Goal: Task Accomplishment & Management: Manage account settings

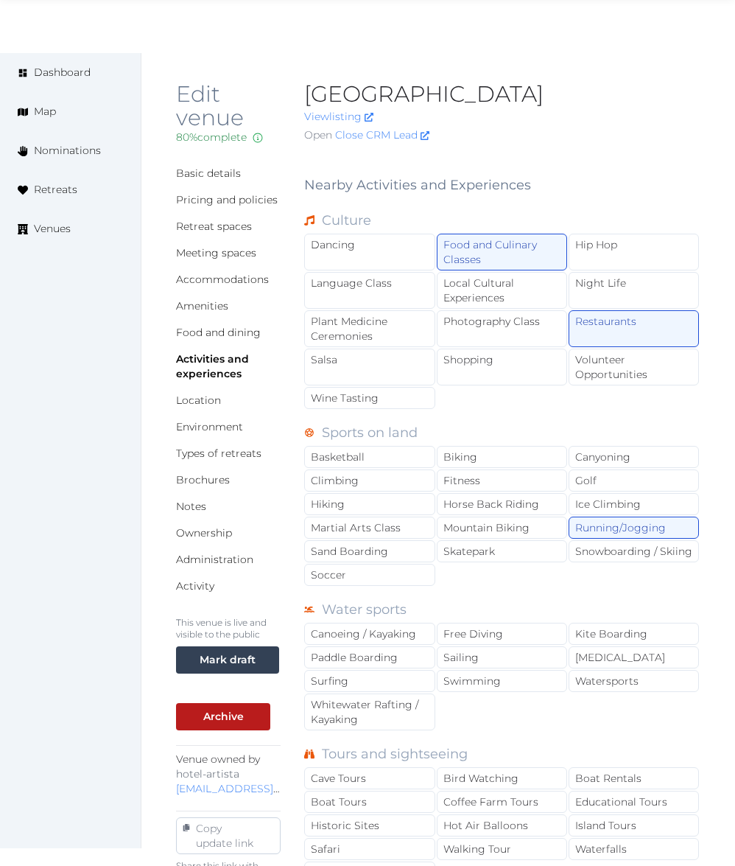
scroll to position [941, 0]
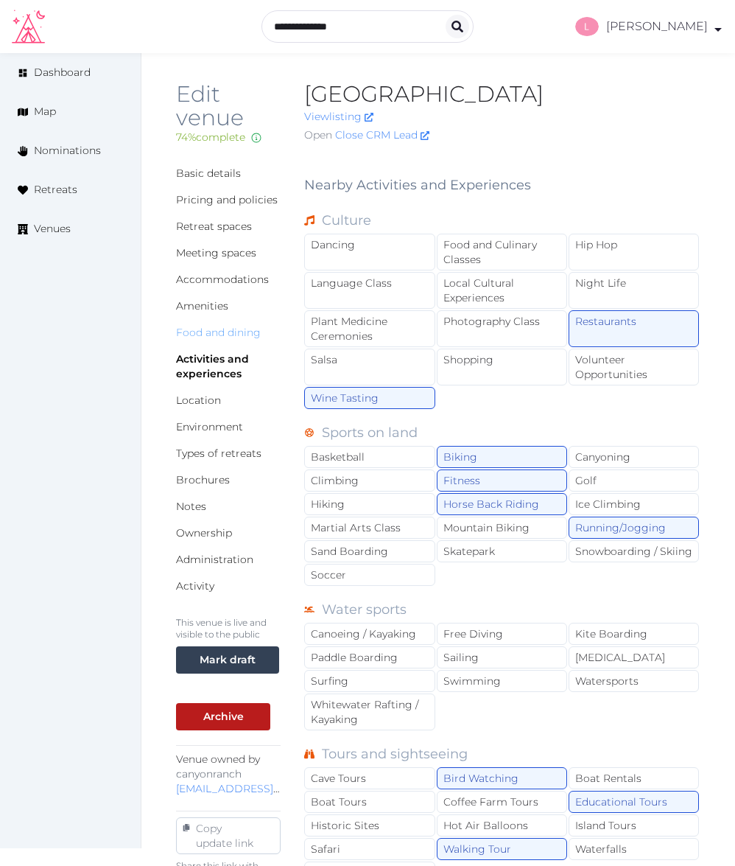
click at [203, 329] on link "Food and dining" at bounding box center [218, 332] width 85 height 13
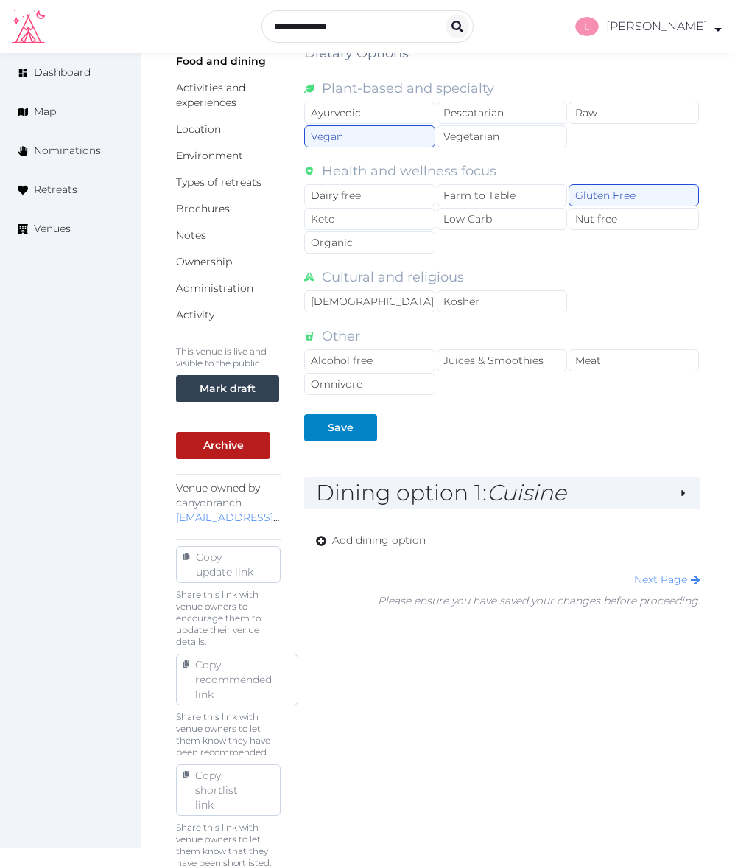
scroll to position [283, 0]
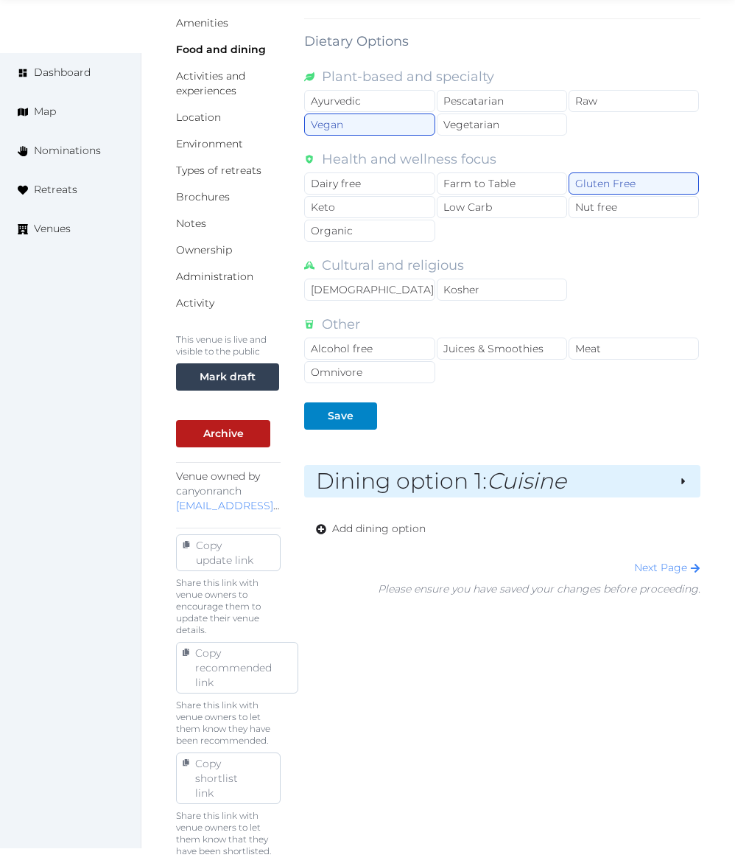
click at [576, 484] on h2 "Dining option 1 : Cuisine" at bounding box center [491, 481] width 351 height 21
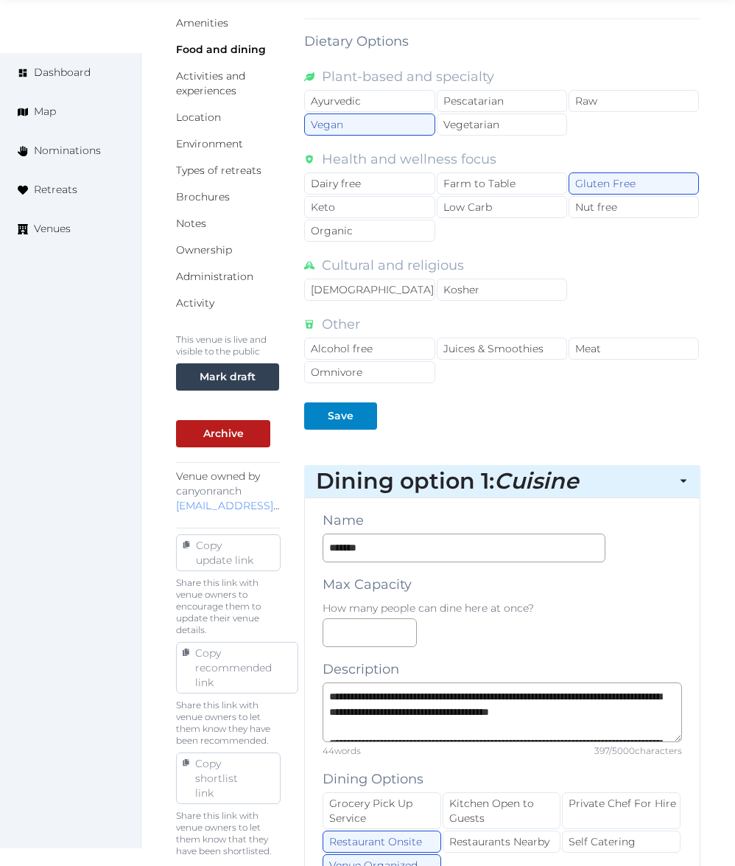
scroll to position [1455, 0]
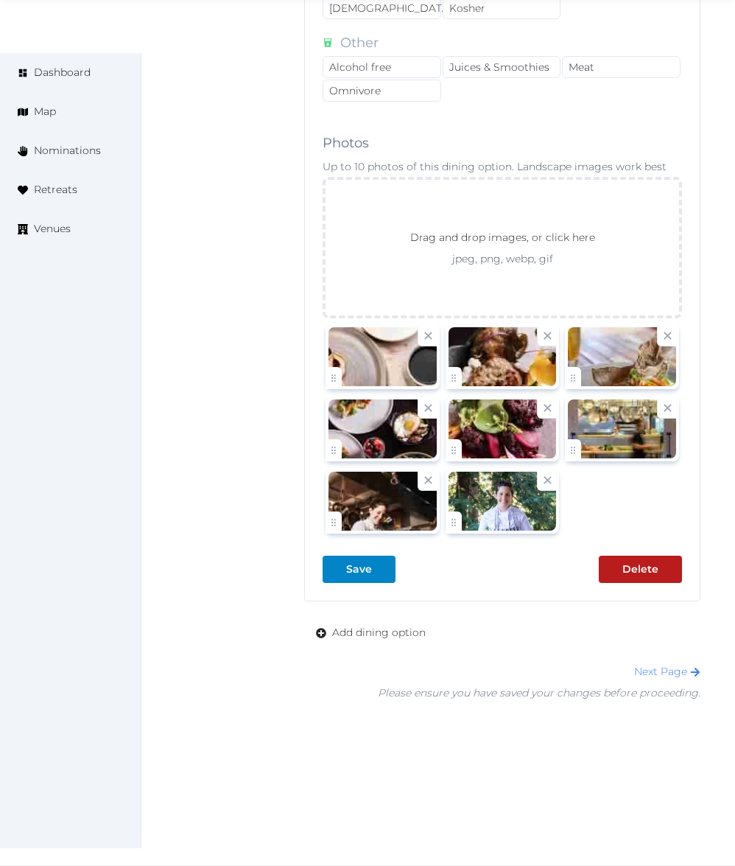
click at [551, 480] on icon at bounding box center [548, 480] width 14 height 14
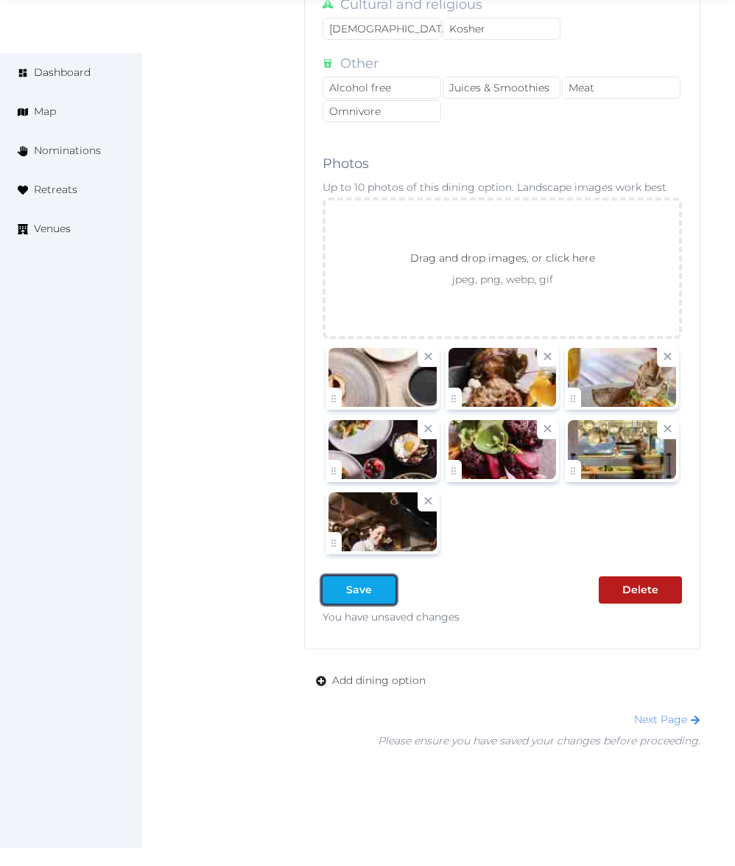
click at [386, 584] on div at bounding box center [384, 589] width 18 height 15
type textarea "**********"
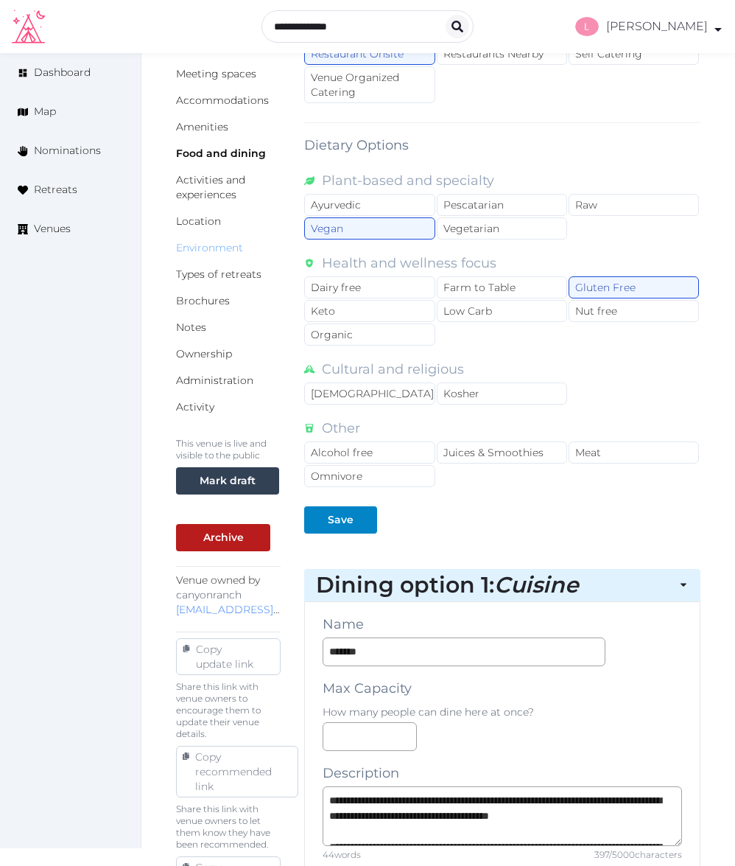
scroll to position [0, 0]
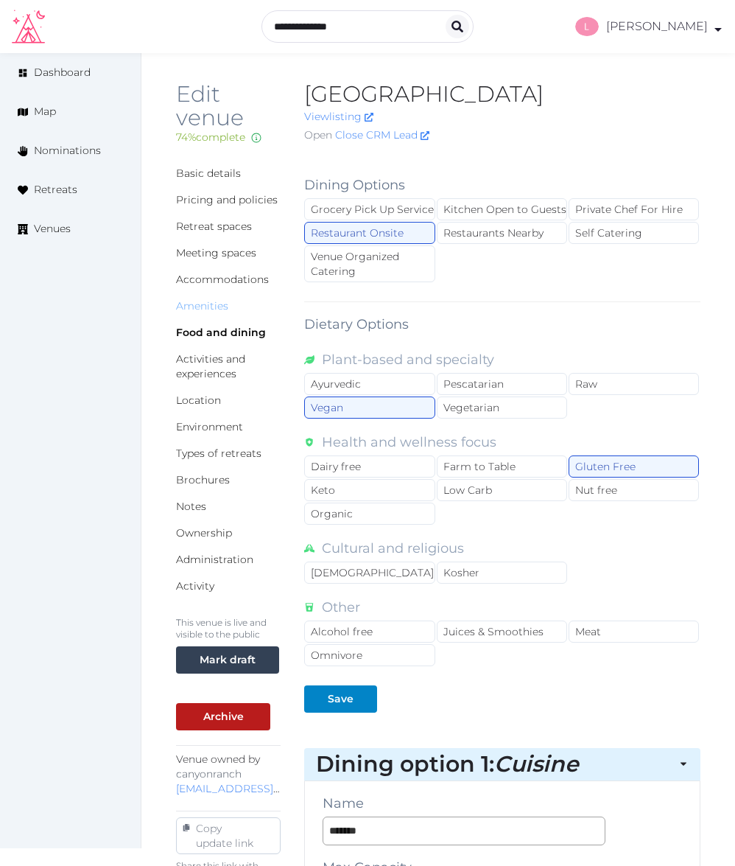
click at [193, 307] on link "Amenities" at bounding box center [202, 305] width 52 height 13
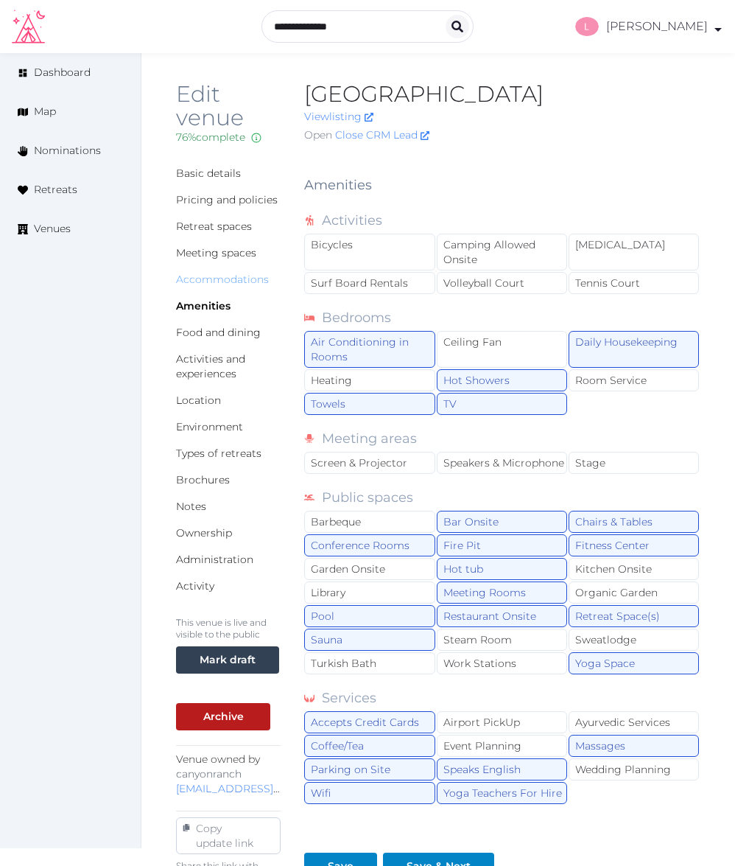
click at [211, 282] on link "Accommodations" at bounding box center [222, 279] width 93 height 13
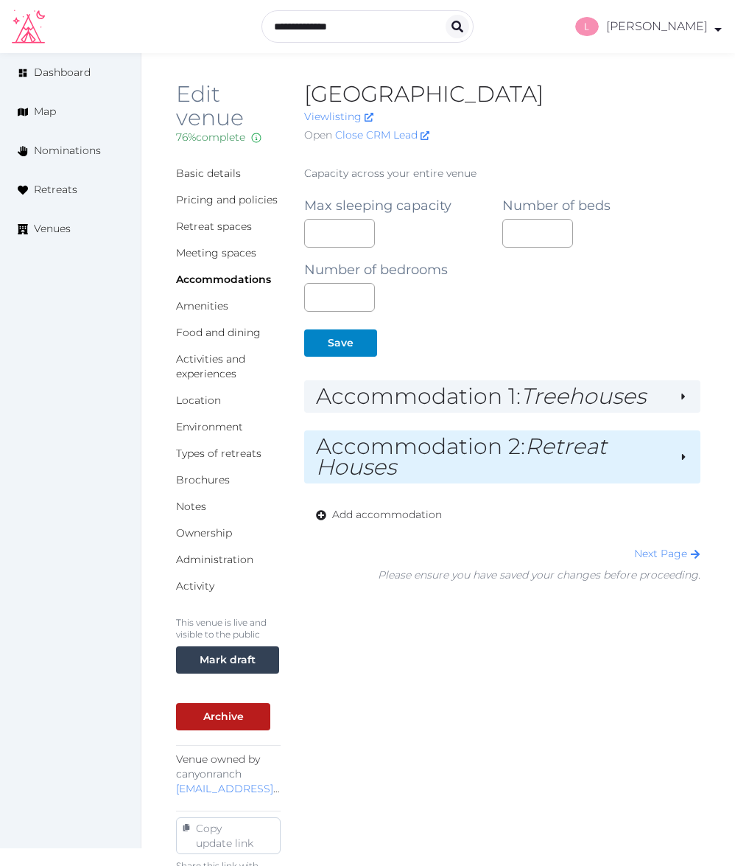
click at [494, 445] on h2 "Accommodation 2 : Retreat Houses" at bounding box center [492, 456] width 352 height 41
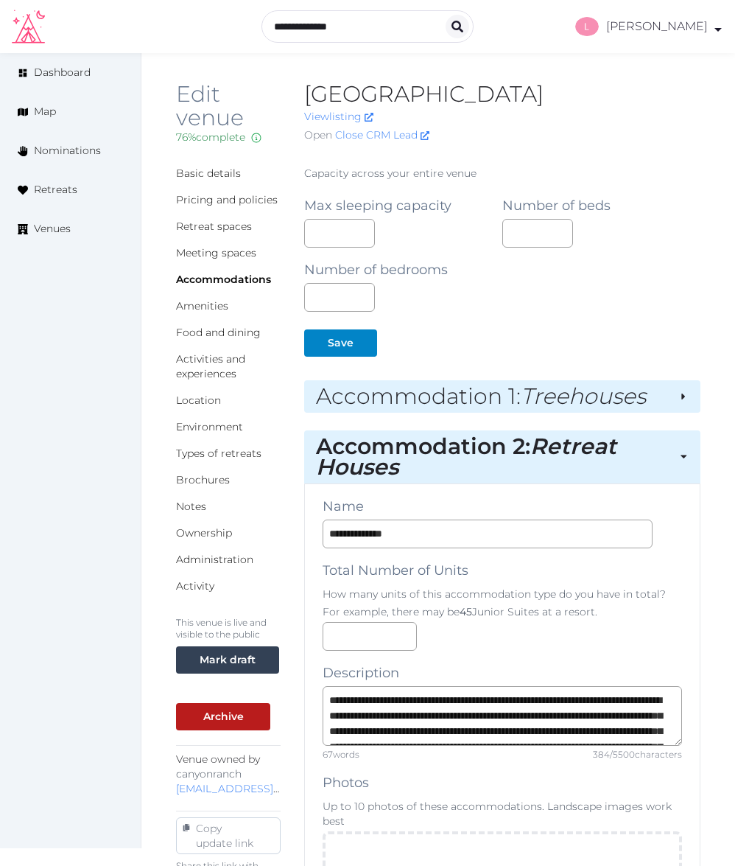
click at [486, 391] on h2 "Accommodation 1 : Treehouses" at bounding box center [491, 396] width 351 height 21
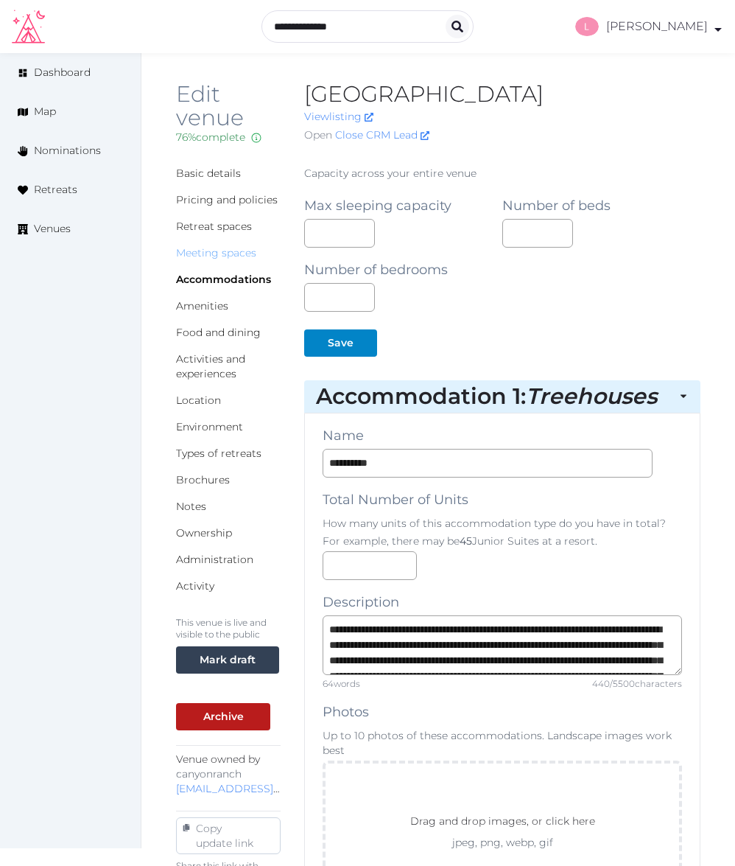
click at [200, 252] on link "Meeting spaces" at bounding box center [216, 252] width 80 height 13
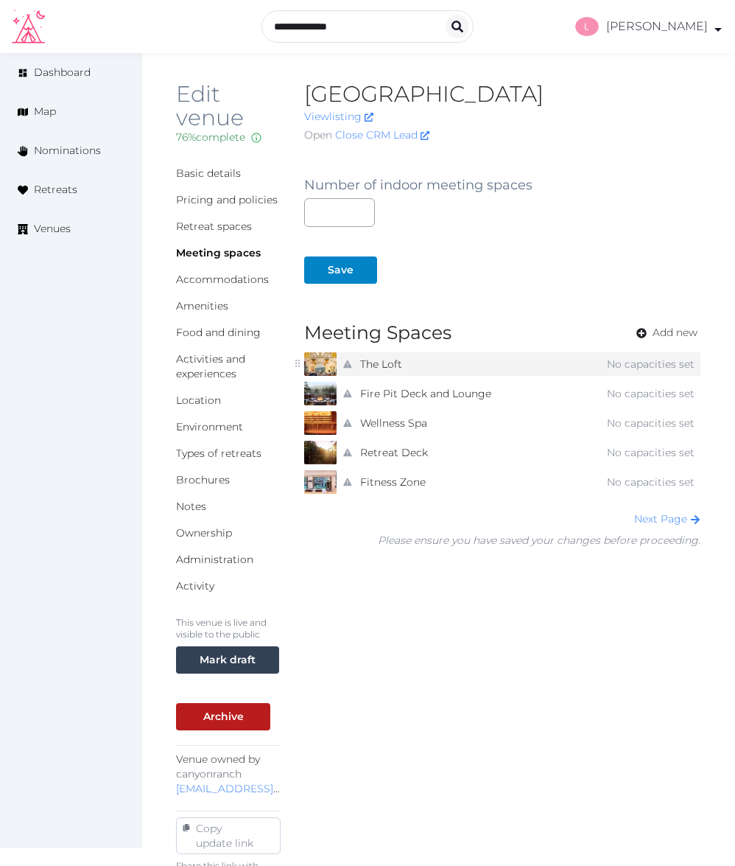
click at [452, 360] on div "No indoor/outdoor environment added The Loft No capacities set" at bounding box center [519, 364] width 364 height 24
click at [363, 363] on link "The Loft" at bounding box center [381, 364] width 42 height 21
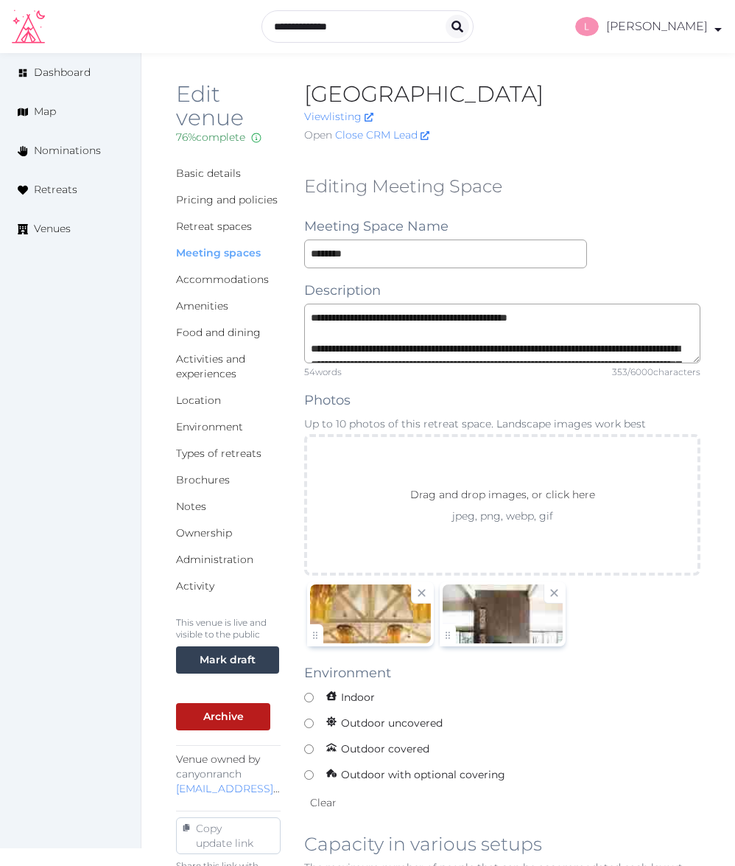
click at [209, 256] on link "Meeting spaces" at bounding box center [218, 252] width 85 height 13
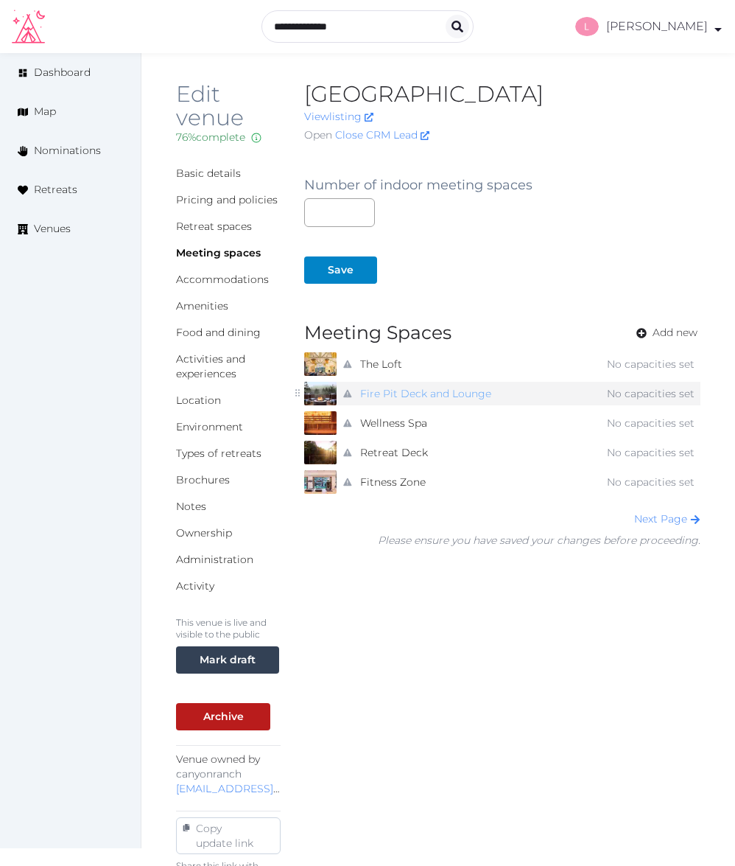
click at [385, 391] on link "Fire Pit Deck and Lounge" at bounding box center [425, 393] width 131 height 21
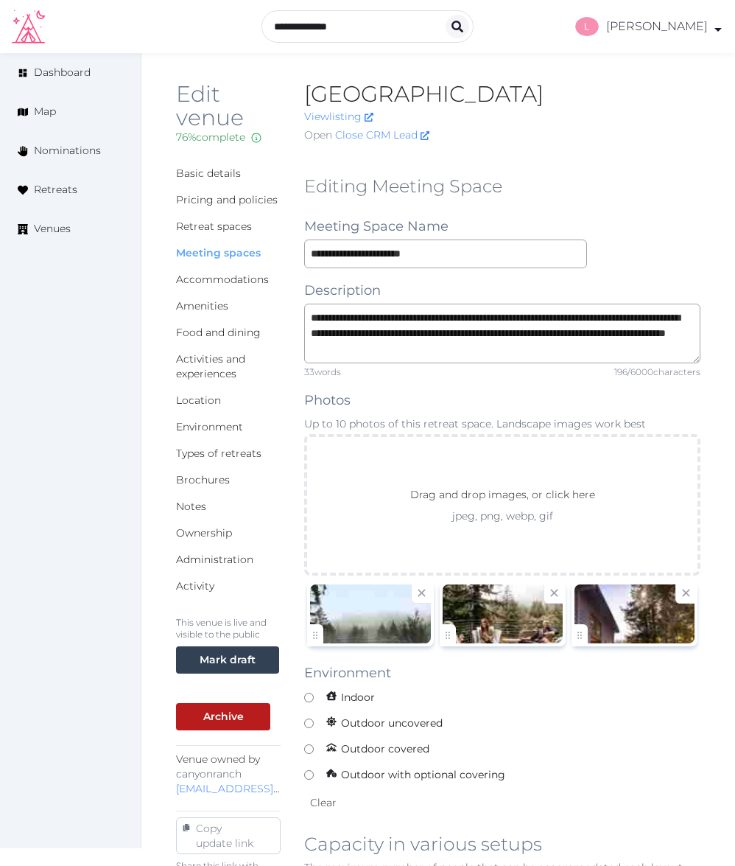
click at [210, 248] on link "Meeting spaces" at bounding box center [218, 252] width 85 height 13
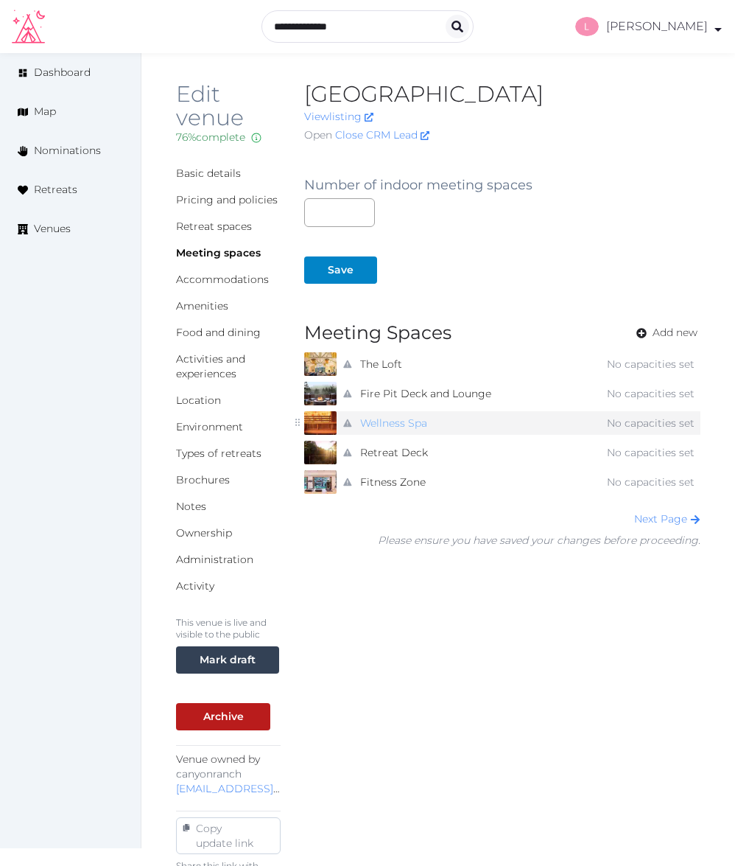
click at [394, 422] on link "Wellness Spa" at bounding box center [393, 423] width 67 height 21
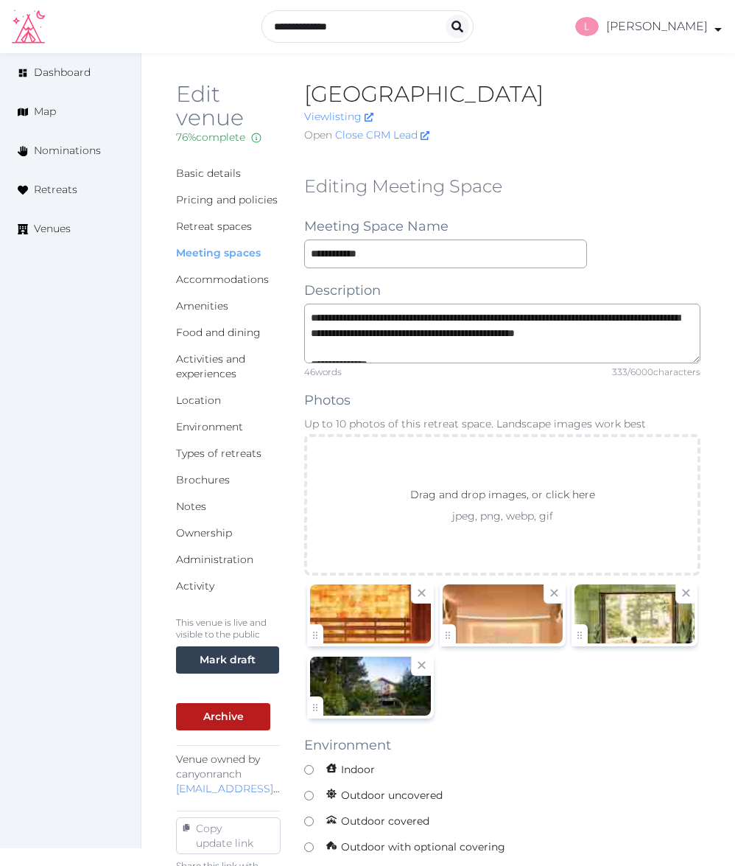
click at [209, 253] on link "Meeting spaces" at bounding box center [218, 252] width 85 height 13
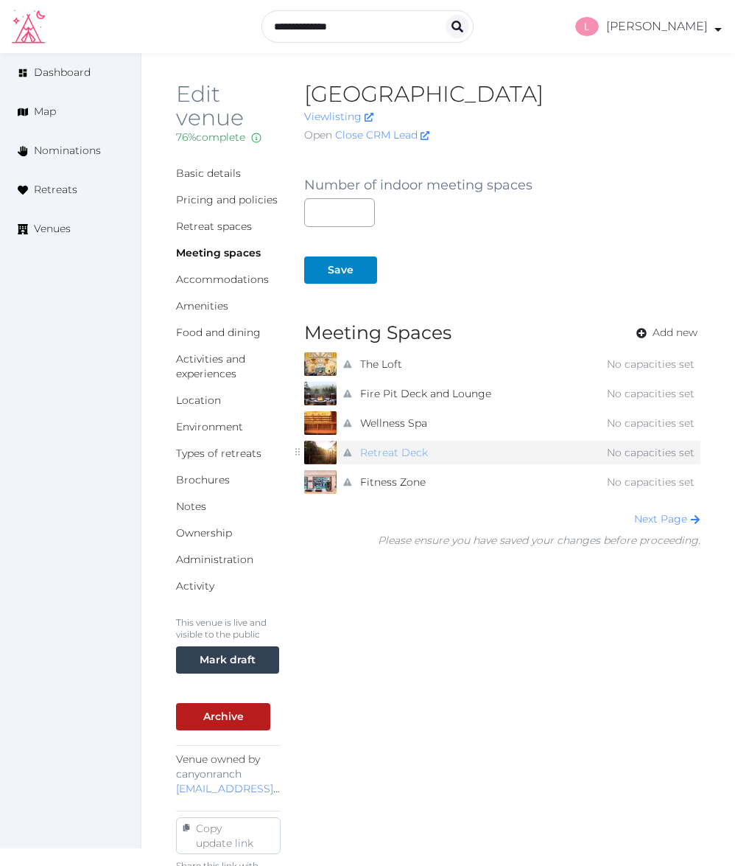
click at [393, 448] on link "Retreat Deck" at bounding box center [394, 452] width 68 height 21
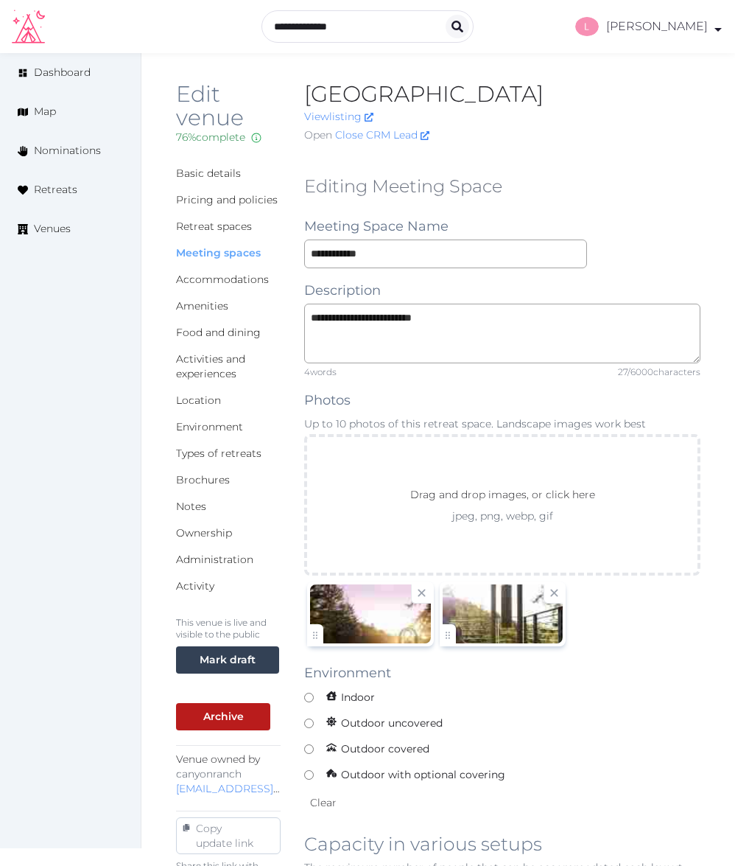
click at [225, 252] on link "Meeting spaces" at bounding box center [218, 252] width 85 height 13
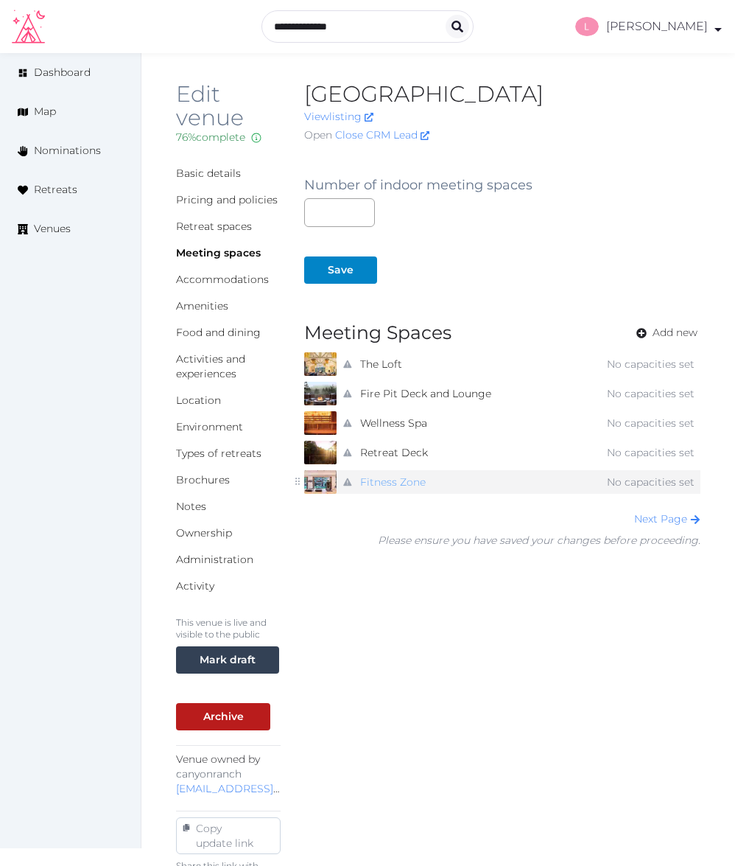
click at [386, 475] on link "Fitness Zone" at bounding box center [393, 482] width 66 height 21
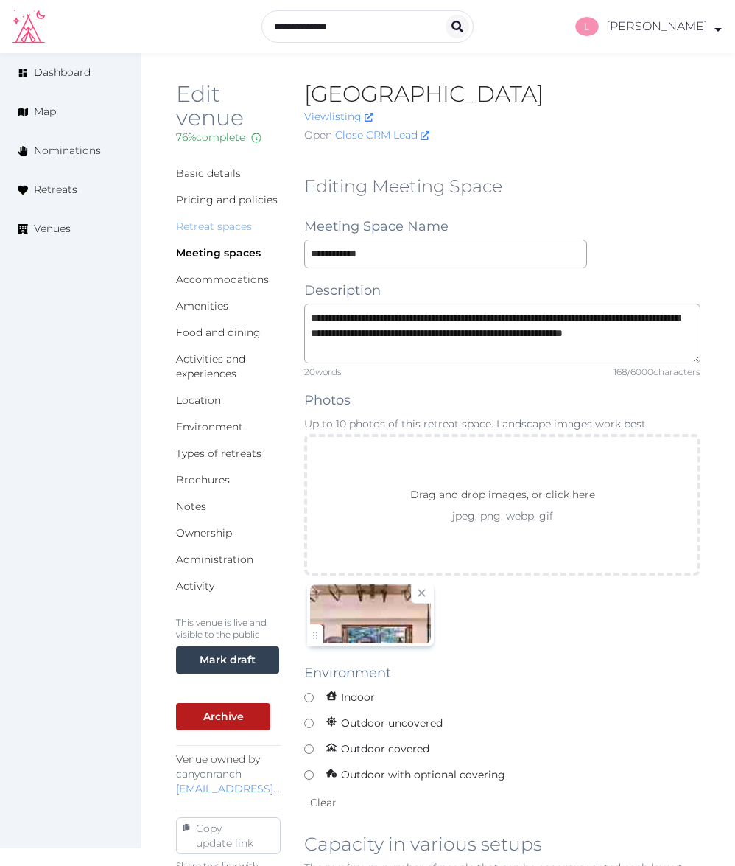
click at [216, 228] on link "Retreat spaces" at bounding box center [214, 226] width 76 height 13
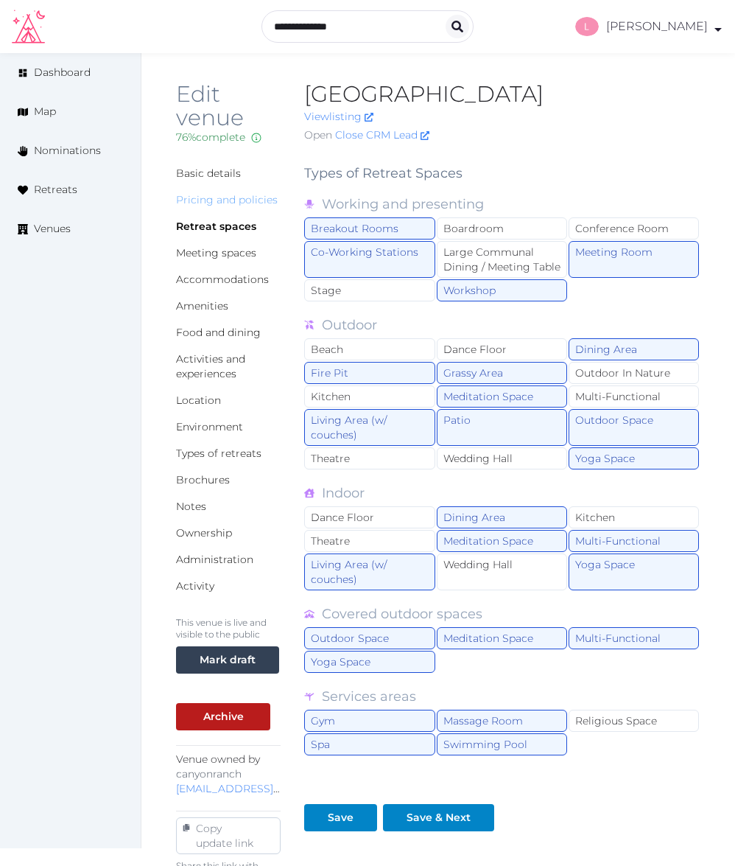
click at [213, 195] on link "Pricing and policies" at bounding box center [227, 199] width 102 height 13
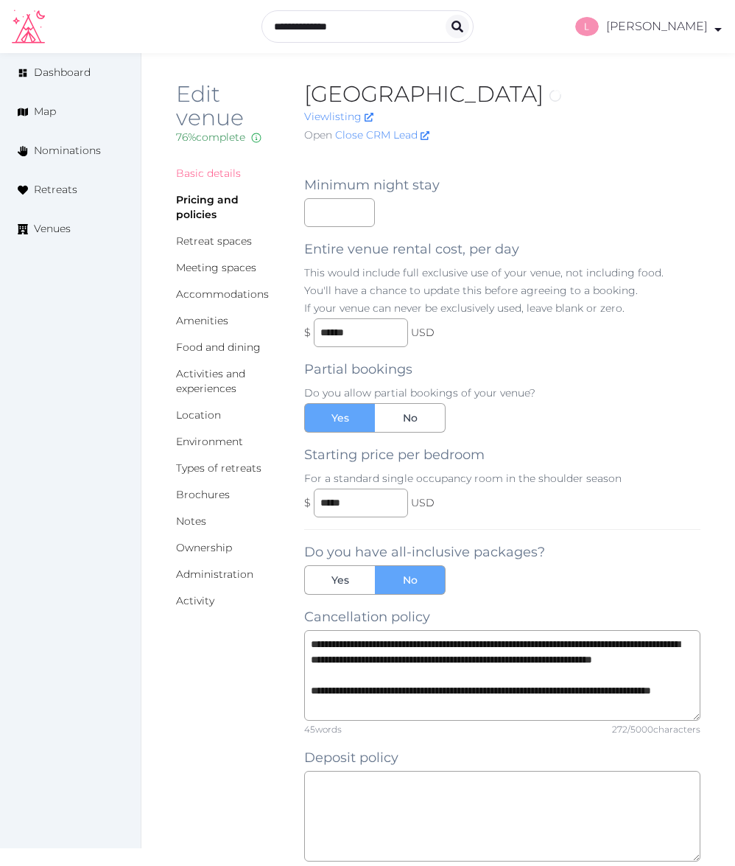
click at [196, 172] on link "Basic details" at bounding box center [208, 173] width 65 height 13
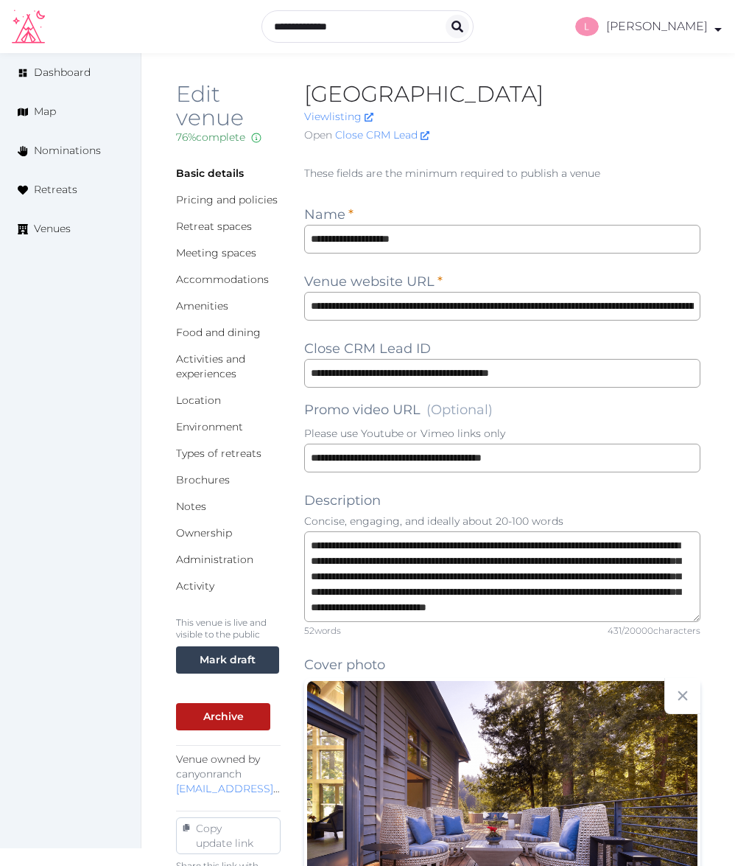
scroll to position [1539, 0]
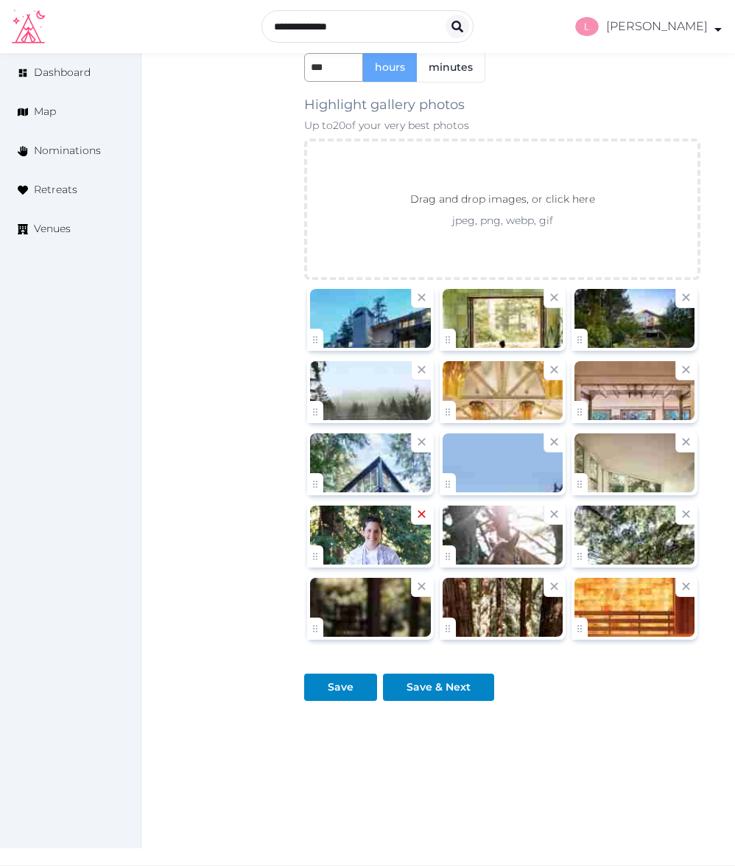
click at [424, 513] on icon at bounding box center [422, 514] width 14 height 14
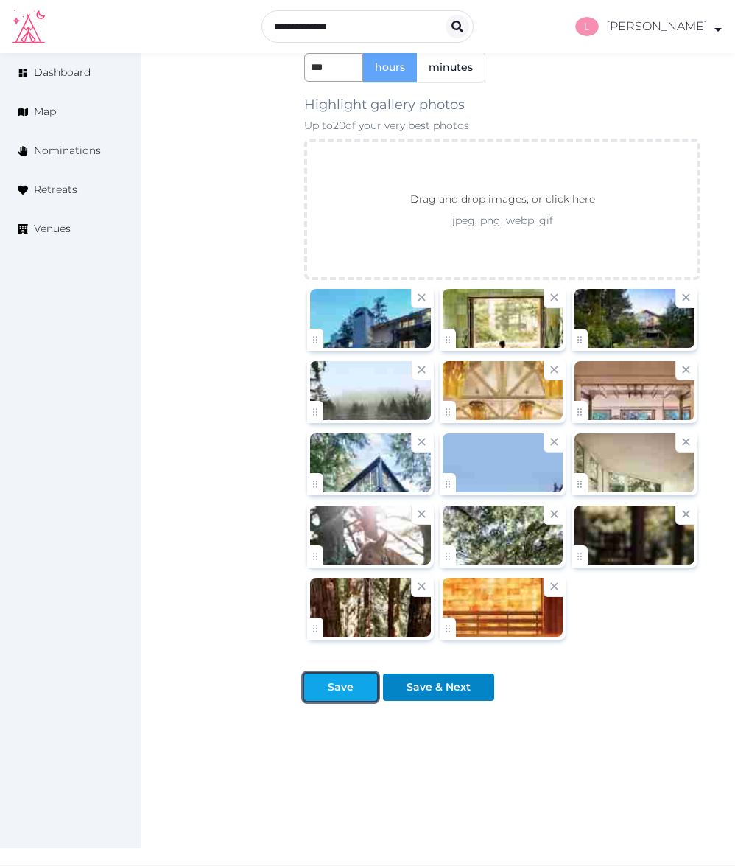
click at [349, 682] on div "Save" at bounding box center [341, 686] width 26 height 15
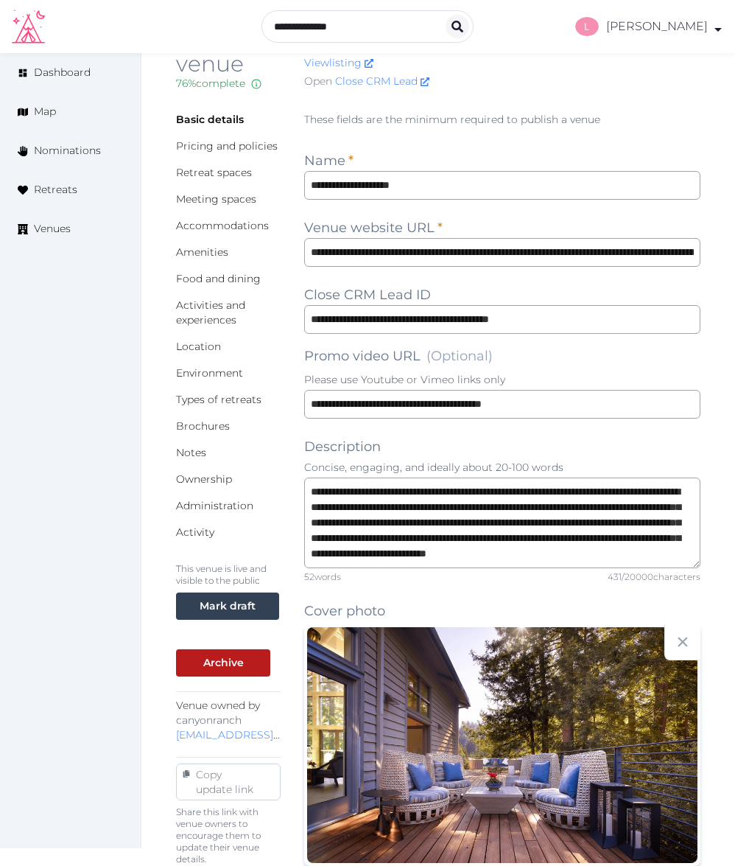
scroll to position [3, 0]
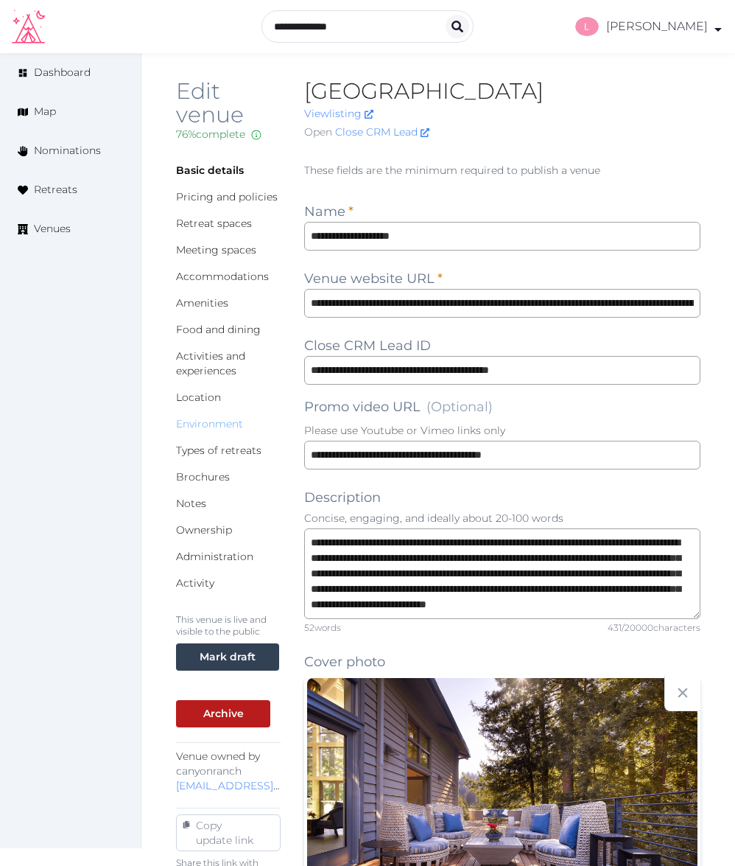
click at [200, 421] on link "Environment" at bounding box center [209, 423] width 67 height 13
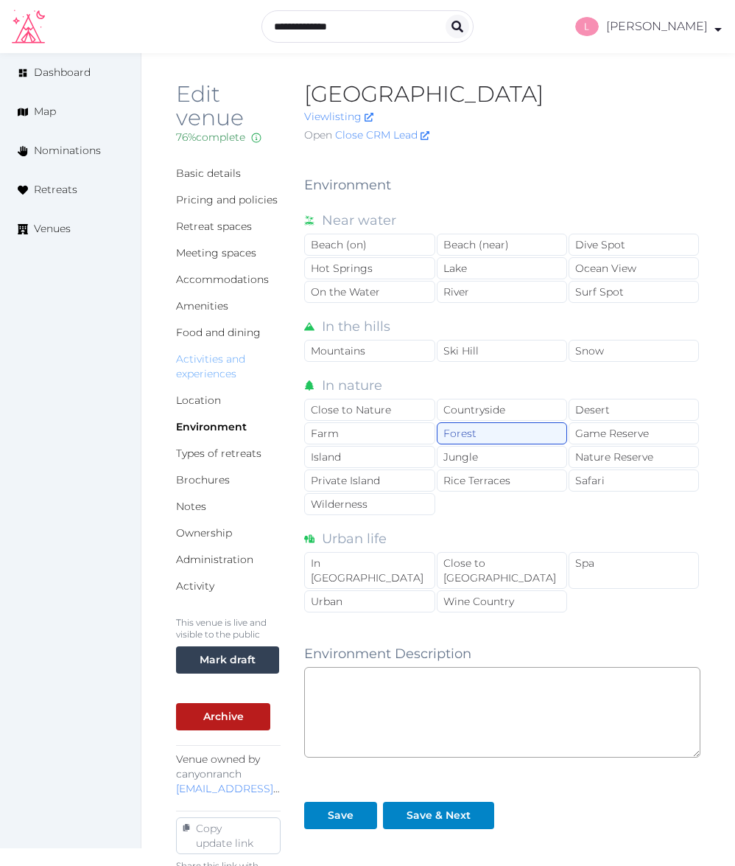
click at [226, 360] on link "Activities and experiences" at bounding box center [210, 366] width 69 height 28
